Goal: Information Seeking & Learning: Learn about a topic

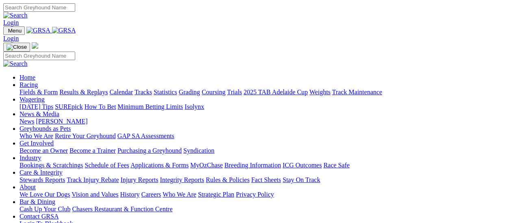
click at [41, 89] on link "Fields & Form" at bounding box center [39, 92] width 38 height 7
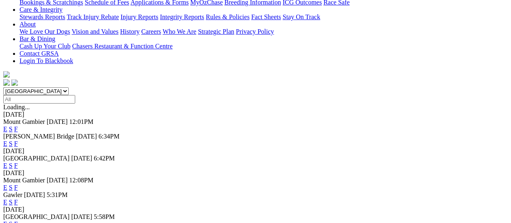
scroll to position [244, 0]
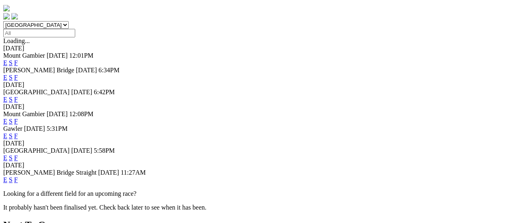
click at [18, 176] on link "F" at bounding box center [16, 179] width 4 height 7
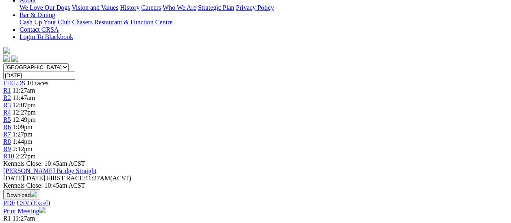
scroll to position [203, 0]
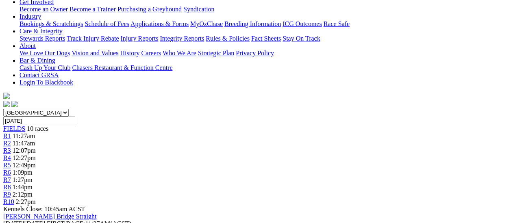
scroll to position [203, 0]
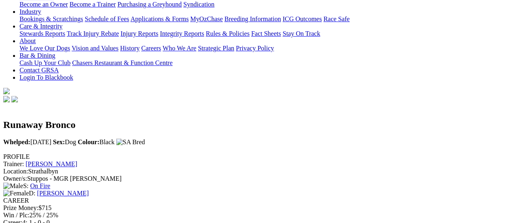
scroll to position [244, 0]
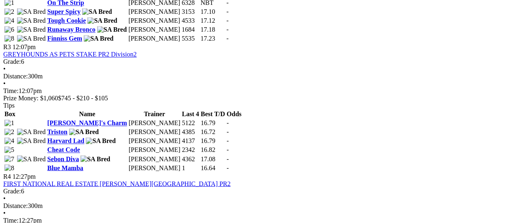
scroll to position [610, 0]
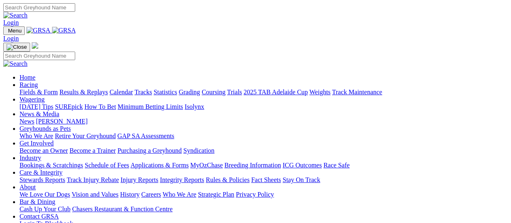
click at [59, 111] on link "News & Media" at bounding box center [40, 114] width 40 height 7
click at [34, 118] on link "News" at bounding box center [27, 121] width 15 height 7
click at [30, 89] on link "Fields & Form" at bounding box center [39, 92] width 38 height 7
click at [41, 89] on link "Fields & Form" at bounding box center [39, 92] width 38 height 7
